Goal: Communication & Community: Answer question/provide support

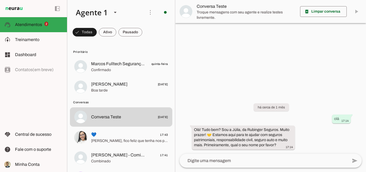
click at [249, 63] on div at bounding box center [270, 86] width 191 height 172
click at [106, 139] on span "[PERSON_NAME], fico feliz que tenha nos procurado! Como você nos encontrou? Foi…" at bounding box center [129, 140] width 77 height 5
click at [126, 139] on span "[PERSON_NAME], fico feliz que tenha nos procurado! Como você nos encontrou? Foi…" at bounding box center [129, 140] width 77 height 5
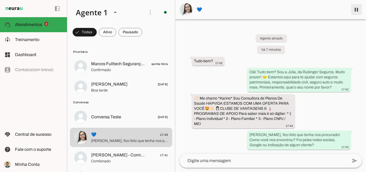
click at [356, 10] on span at bounding box center [356, 9] width 13 height 13
